Goal: Task Accomplishment & Management: Manage account settings

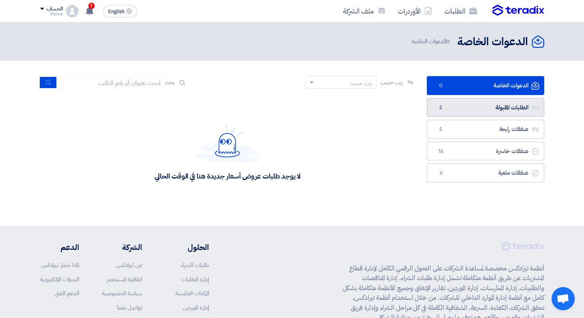
click at [442, 105] on span "5" at bounding box center [440, 108] width 9 height 8
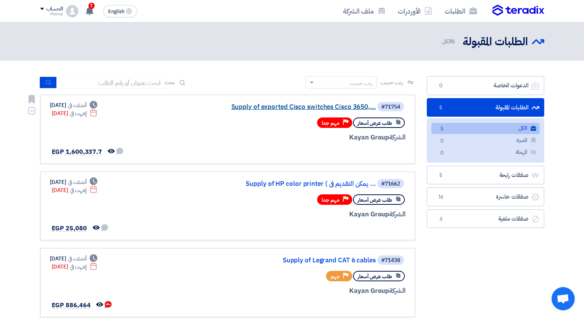
click at [270, 106] on link "Supply of exported Cisco switches Cisco 3650,..." at bounding box center [298, 106] width 154 height 7
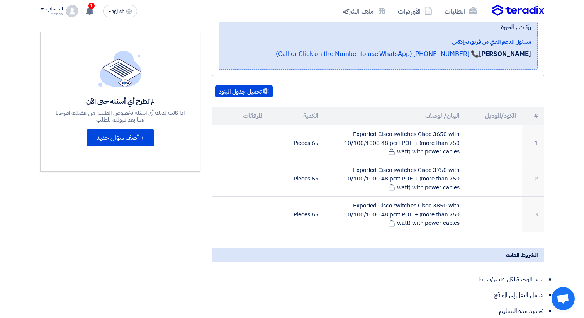
scroll to position [182, 0]
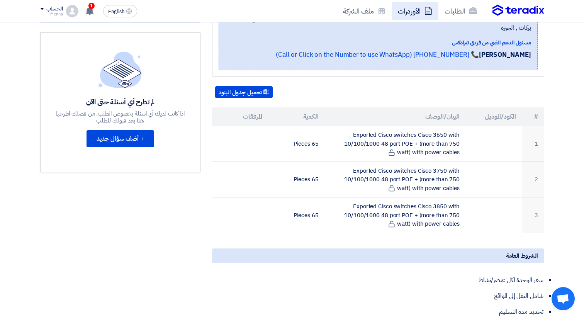
click at [420, 11] on link "الأوردرات" at bounding box center [415, 11] width 47 height 18
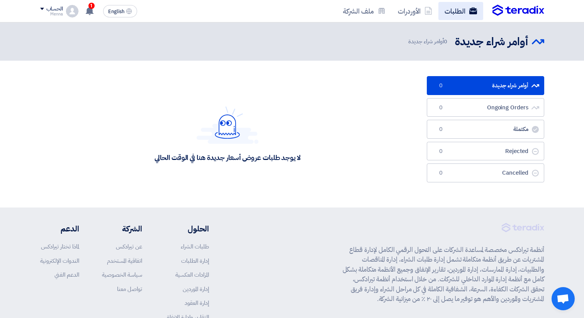
click at [446, 10] on link "الطلبات" at bounding box center [460, 11] width 45 height 18
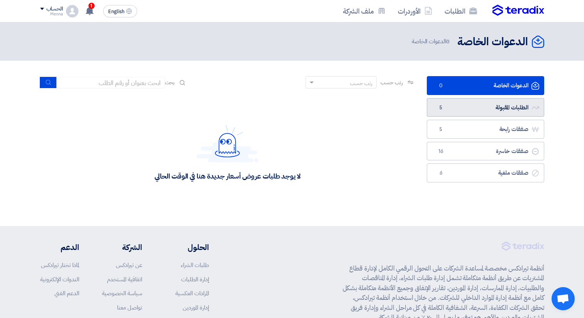
click at [442, 102] on link "الطلبات المقبولة الطلبات المقبولة 5" at bounding box center [485, 107] width 117 height 19
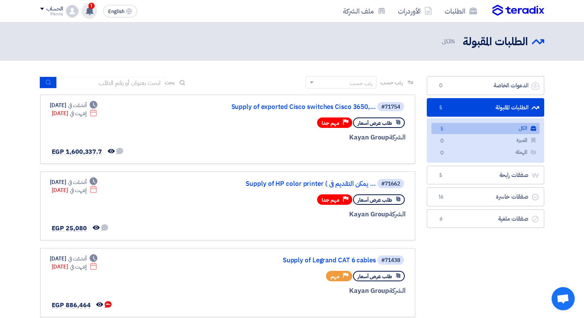
click at [86, 7] on icon at bounding box center [89, 11] width 8 height 8
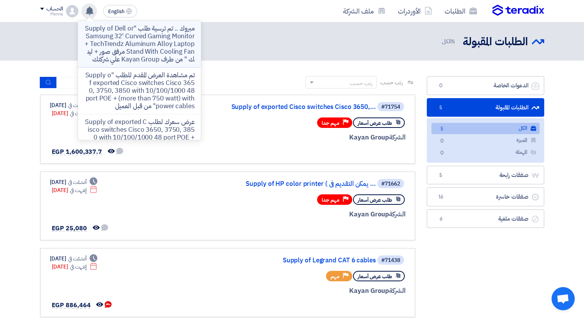
click at [131, 37] on p "مبروك .. تم ترسية طلب "Supply of Dell or Samsung 32' Curved Gaming Monitor + Te…" at bounding box center [139, 44] width 110 height 39
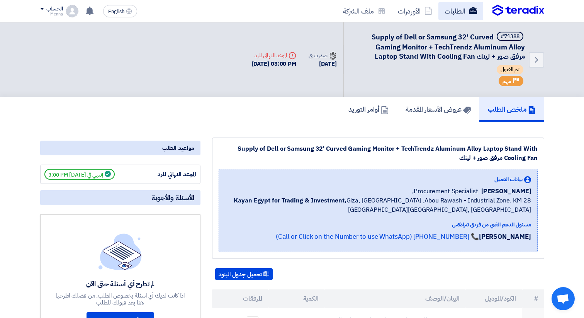
click at [452, 10] on link "الطلبات" at bounding box center [460, 11] width 45 height 18
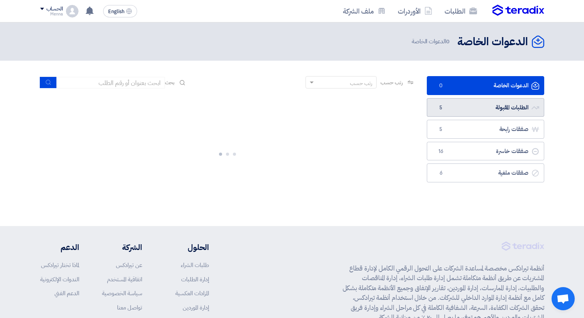
click at [442, 110] on span "5" at bounding box center [440, 108] width 9 height 8
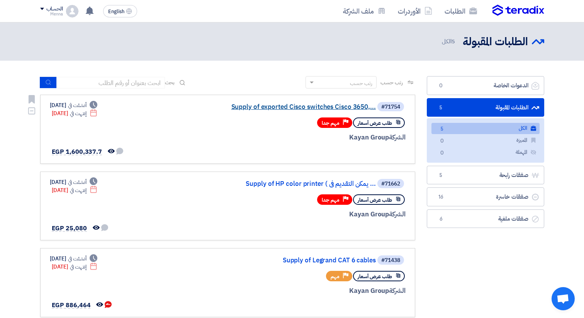
click at [266, 105] on link "Supply of exported Cisco switches Cisco 3650,..." at bounding box center [298, 106] width 154 height 7
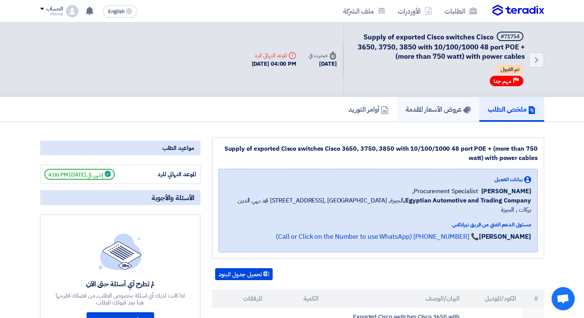
click at [416, 105] on h5 "عروض الأسعار المقدمة" at bounding box center [437, 109] width 65 height 9
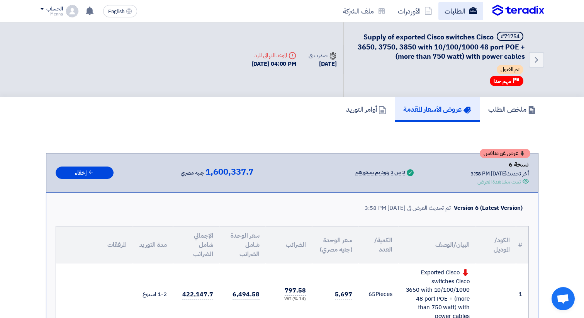
click at [453, 10] on link "الطلبات" at bounding box center [460, 11] width 45 height 18
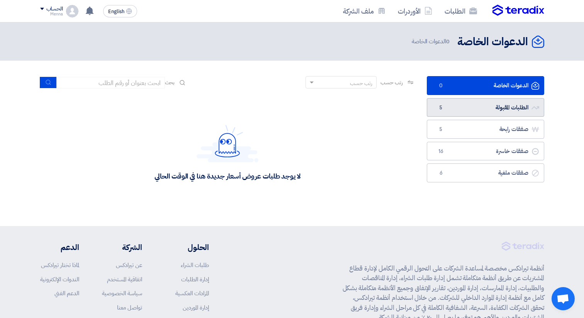
click at [445, 110] on span "5" at bounding box center [440, 108] width 9 height 8
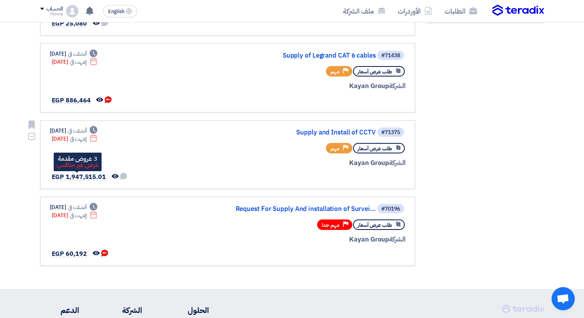
scroll to position [213, 0]
